Goal: Information Seeking & Learning: Learn about a topic

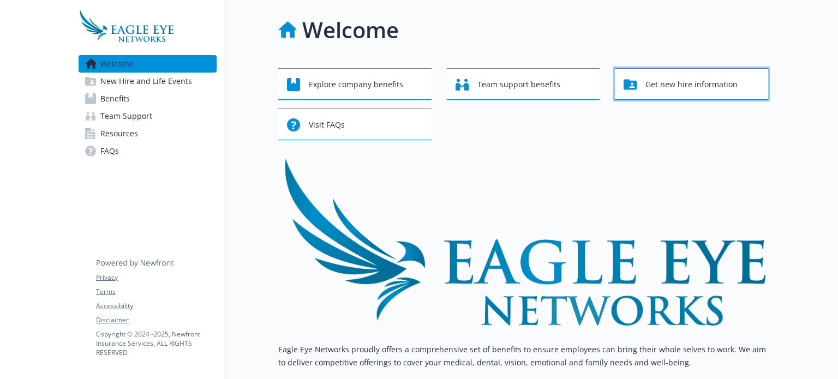
click at [692, 88] on span "Get new hire information" at bounding box center [692, 84] width 92 height 21
